Goal: Task Accomplishment & Management: Use online tool/utility

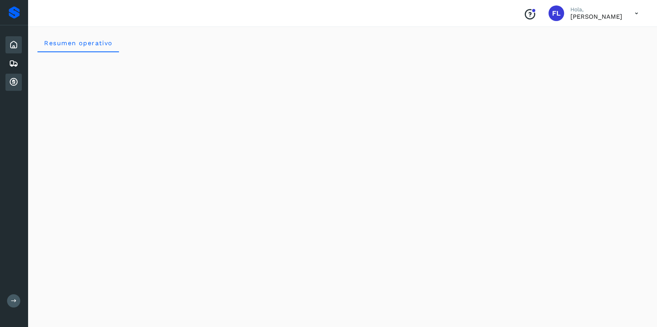
click at [13, 81] on icon at bounding box center [13, 82] width 9 height 9
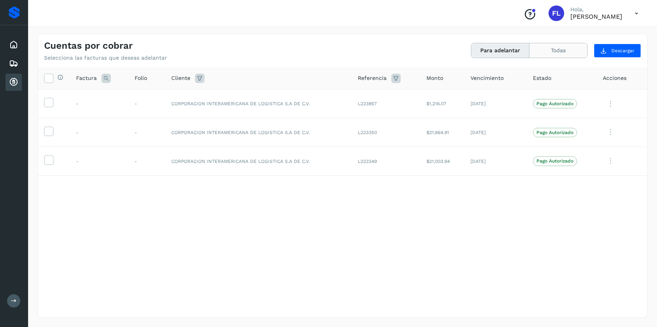
click at [550, 52] on button "Todas" at bounding box center [558, 50] width 58 height 14
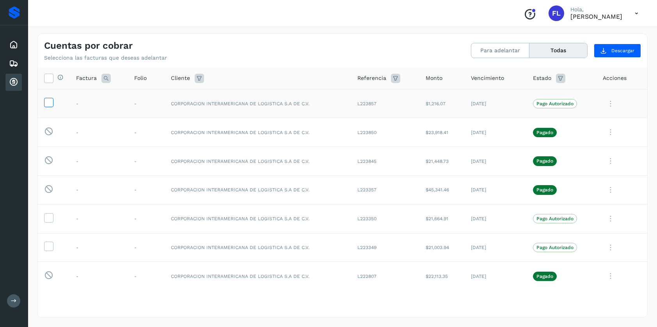
click at [49, 103] on icon at bounding box center [48, 102] width 8 height 8
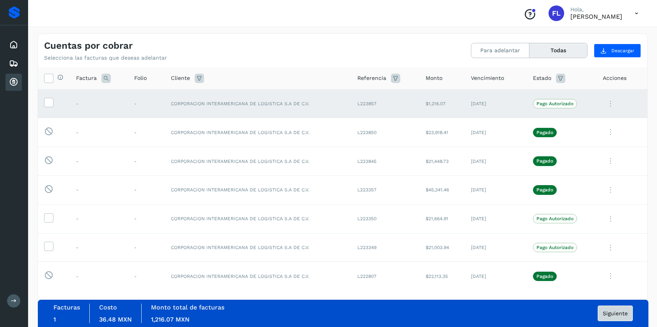
click at [607, 313] on span "Siguiente" at bounding box center [615, 313] width 25 height 5
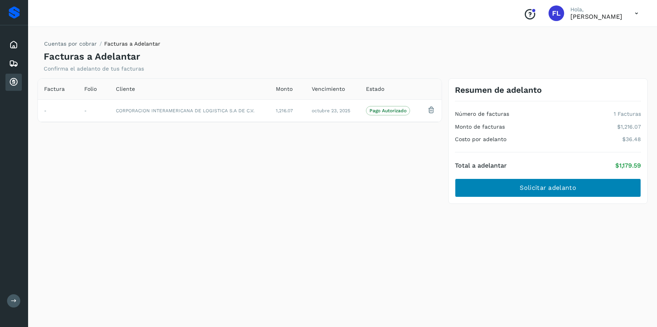
click at [507, 186] on button "Solicitar adelanto" at bounding box center [548, 188] width 186 height 19
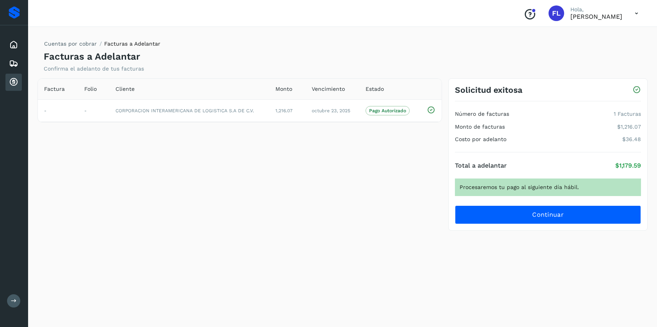
click at [636, 89] on icon at bounding box center [636, 90] width 9 height 8
click at [282, 165] on div "Factura Folio Cliente Monto Vencimiento Estado - - CORPORACION INTERAMERICANA D…" at bounding box center [239, 154] width 411 height 153
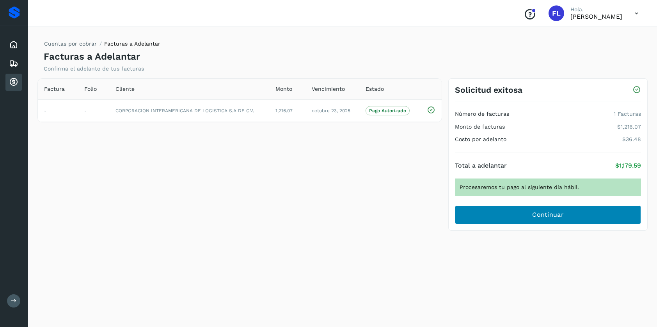
click at [505, 218] on button "Continuar" at bounding box center [548, 215] width 186 height 19
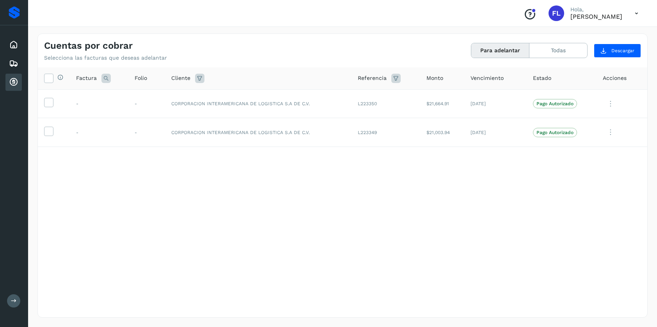
click at [497, 49] on button "Para adelantar" at bounding box center [500, 50] width 58 height 14
click at [635, 11] on icon at bounding box center [636, 13] width 16 height 16
click at [569, 36] on div "Cerrar sesión" at bounding box center [597, 35] width 93 height 15
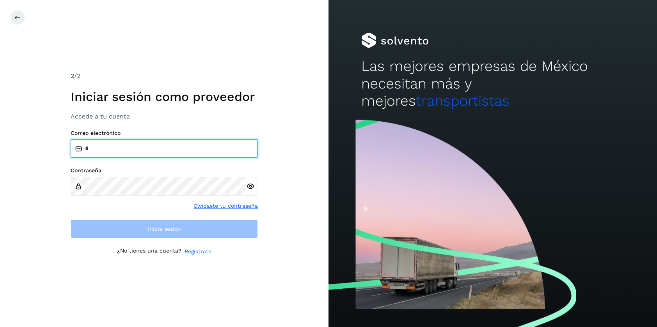
type input "**********"
